Goal: Task Accomplishment & Management: Manage account settings

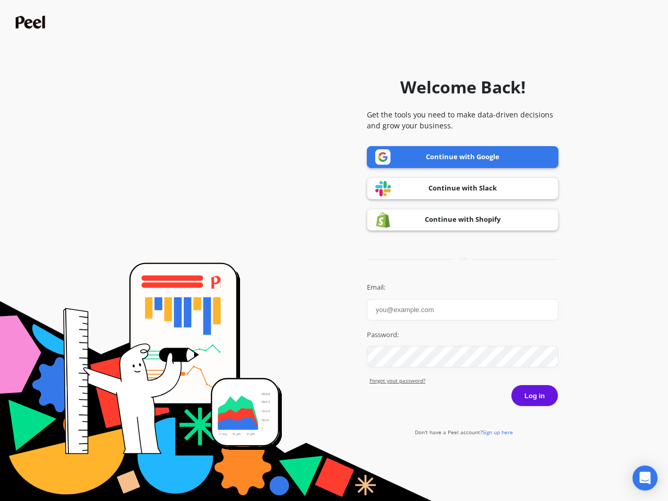
click at [645, 478] on icon "Open Intercom Messenger" at bounding box center [645, 478] width 11 height 13
